Goal: Task Accomplishment & Management: Manage account settings

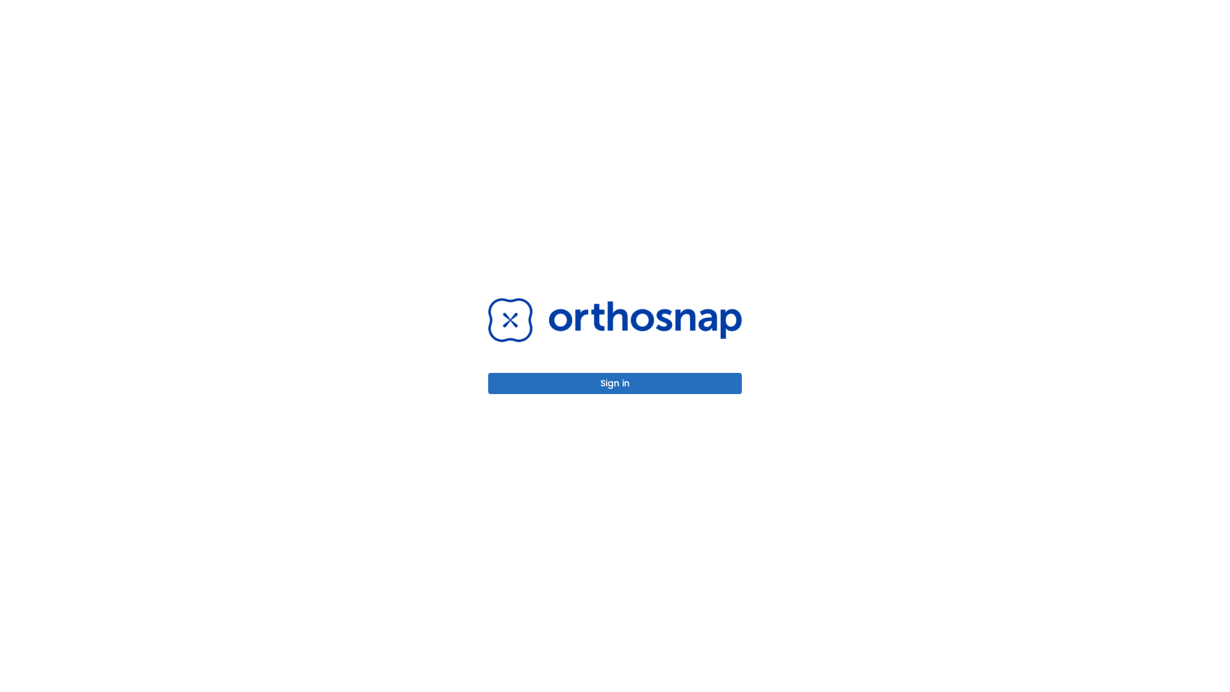
click at [615, 383] on button "Sign in" at bounding box center [615, 383] width 254 height 21
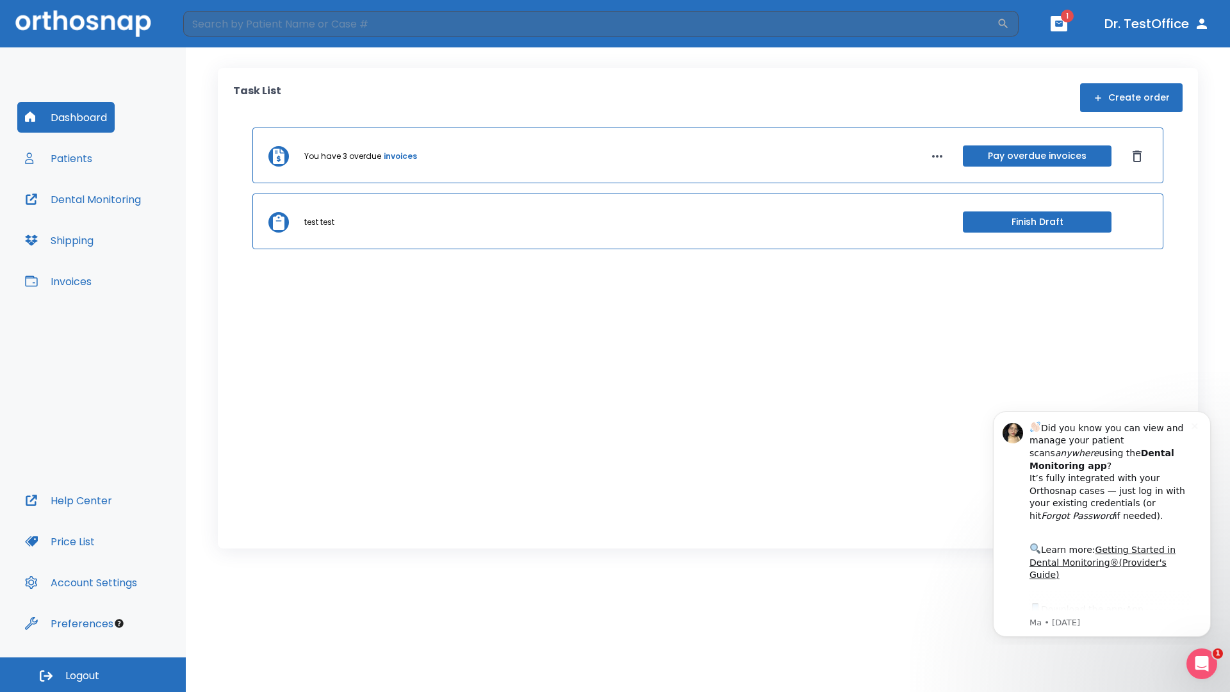
click at [93, 674] on span "Logout" at bounding box center [82, 676] width 34 height 14
